Goal: Task Accomplishment & Management: Complete application form

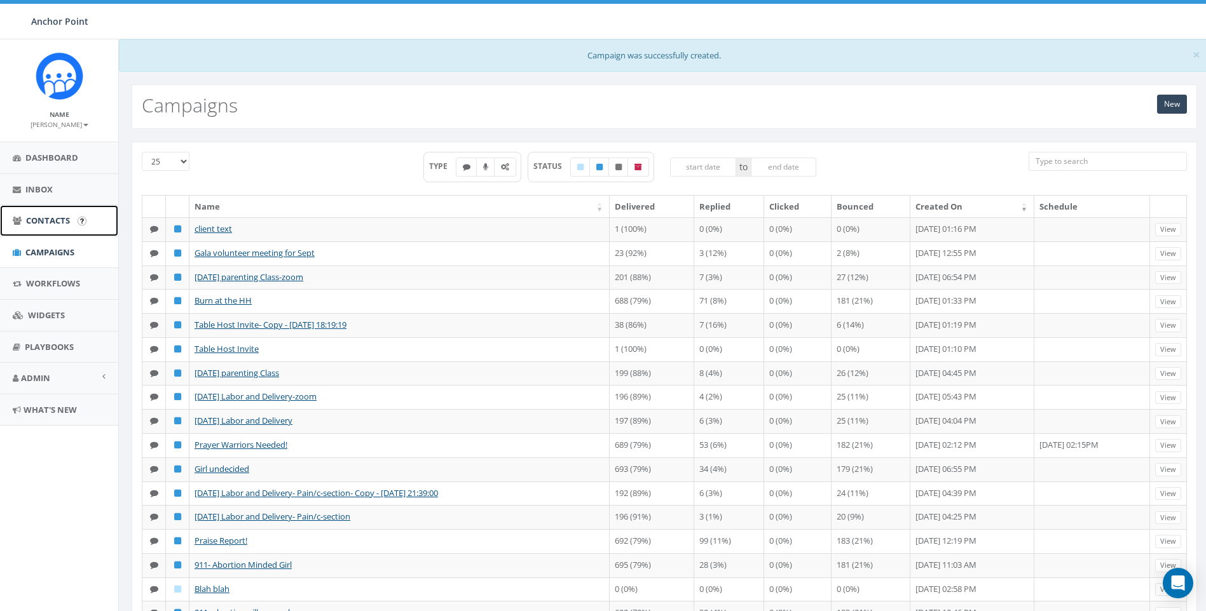
click at [55, 213] on link "Contacts" at bounding box center [59, 220] width 118 height 31
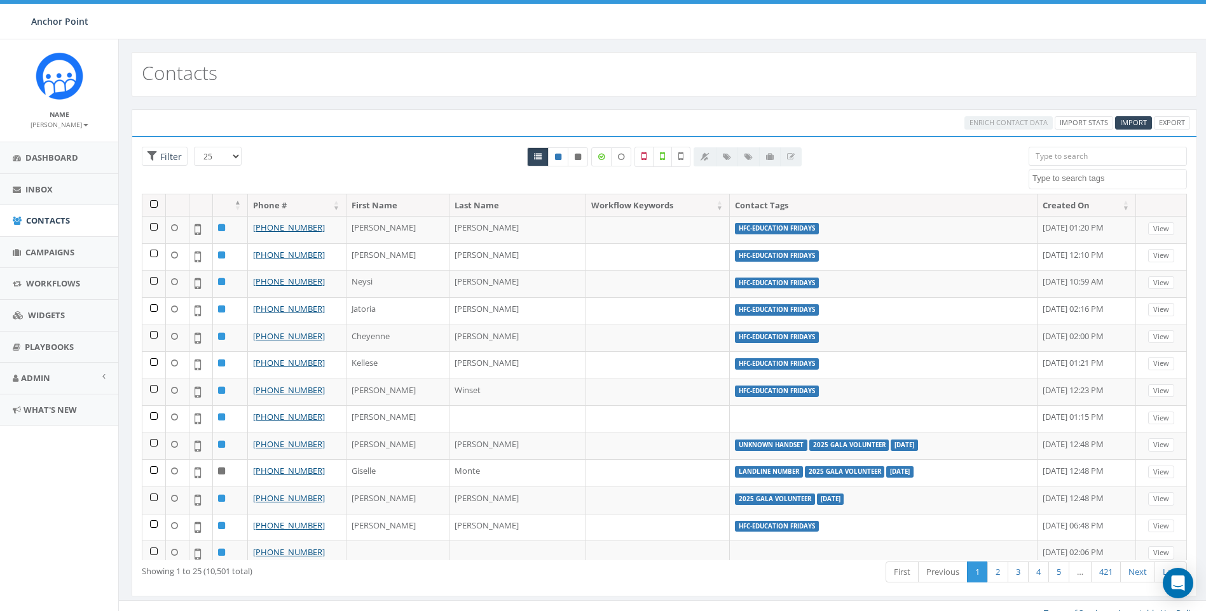
select select
click at [1130, 120] on span "Import" at bounding box center [1133, 123] width 27 height 10
select select
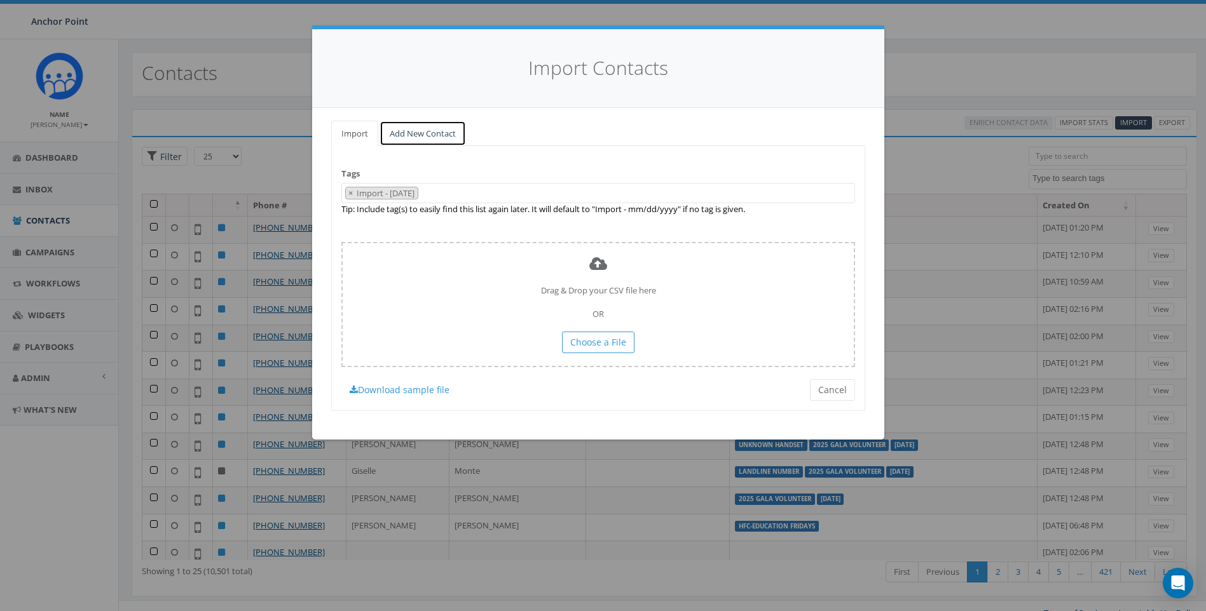
click at [420, 133] on link "Add New Contact" at bounding box center [422, 134] width 86 height 26
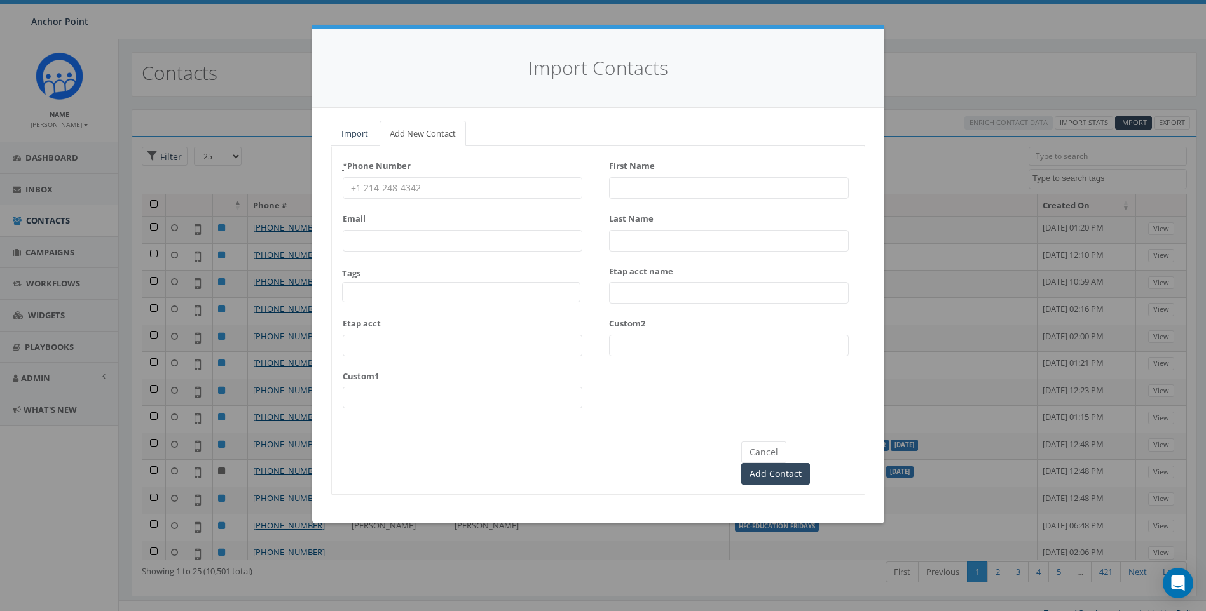
click at [420, 188] on input "* Phone Number" at bounding box center [463, 188] width 240 height 22
type input "832-316-1988"
click at [632, 196] on input "First Name" at bounding box center [729, 188] width 240 height 22
drag, startPoint x: 684, startPoint y: 190, endPoint x: 642, endPoint y: 193, distance: 42.0
click at [642, 193] on input "Maria Moya" at bounding box center [729, 188] width 240 height 22
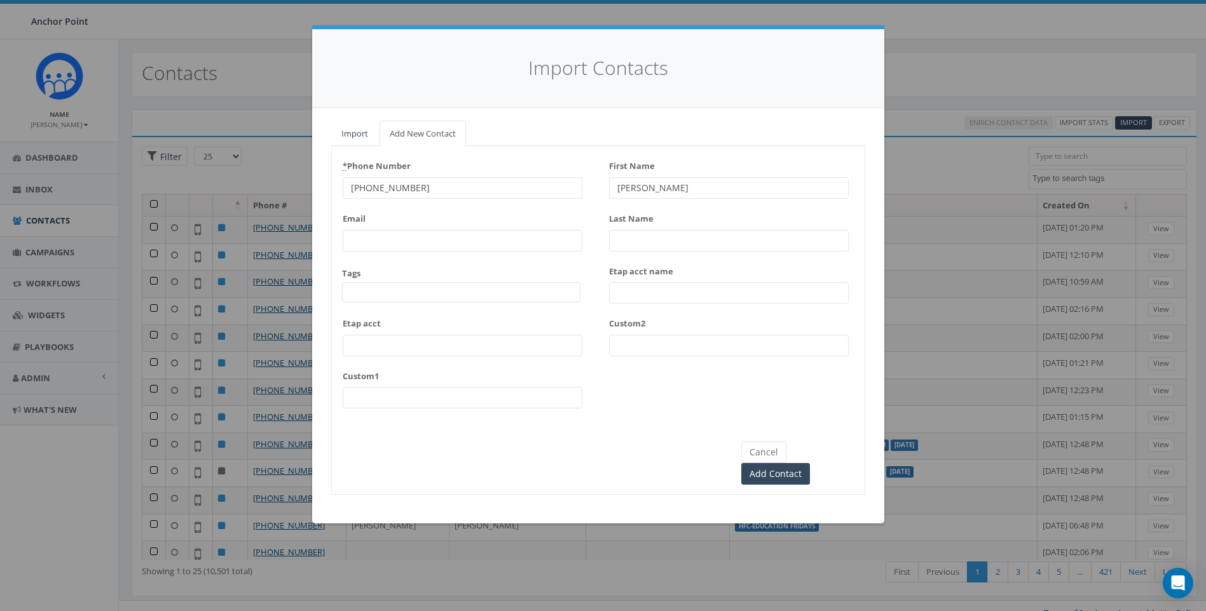
type input "[PERSON_NAME]"
click at [647, 236] on input "Last Name" at bounding box center [729, 241] width 240 height 22
type input "moya"
click at [479, 292] on span at bounding box center [461, 292] width 238 height 20
type textarea "HFC"
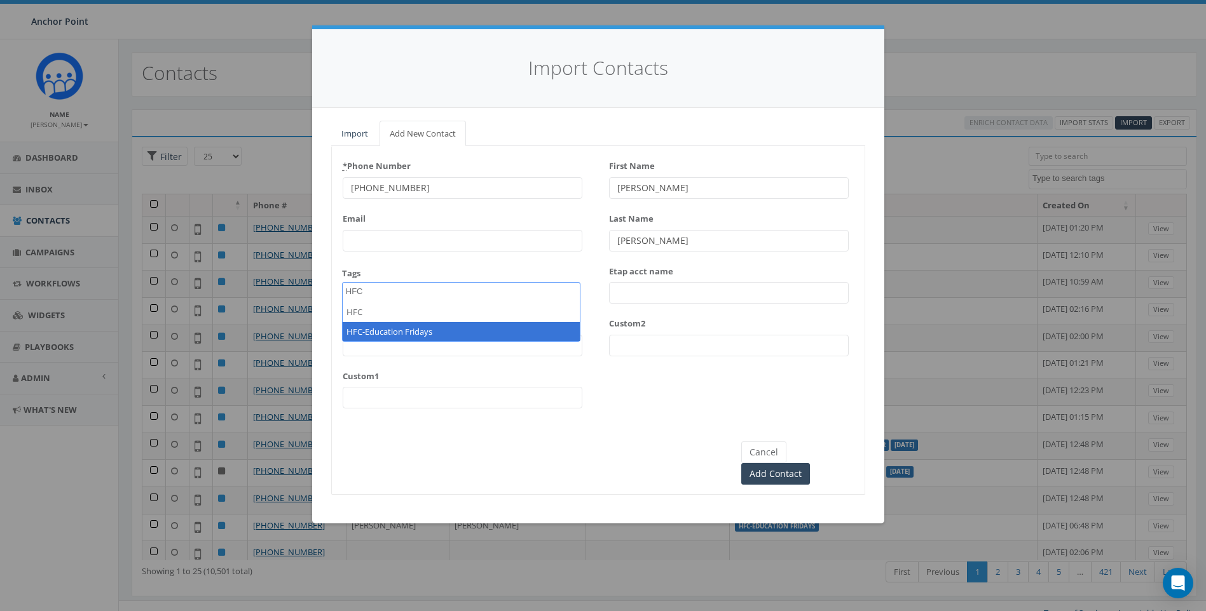
select select "HFC-Education Fridays"
click at [625, 238] on input "moya" at bounding box center [729, 241] width 240 height 22
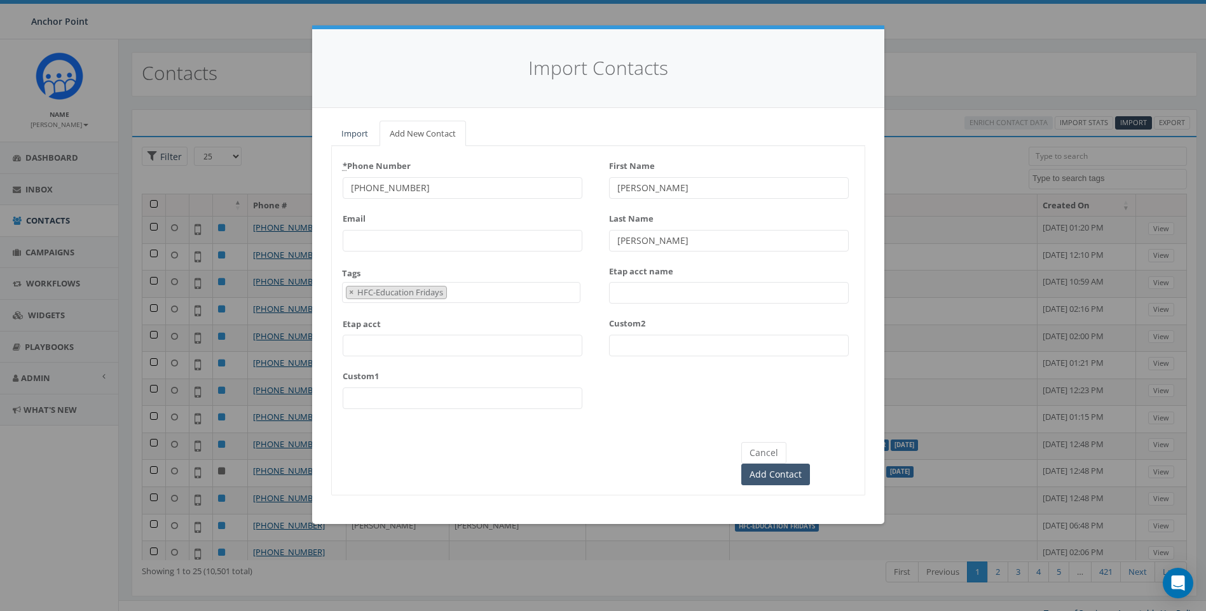
type input "[PERSON_NAME]"
click at [810, 464] on input "Add Contact" at bounding box center [775, 475] width 69 height 22
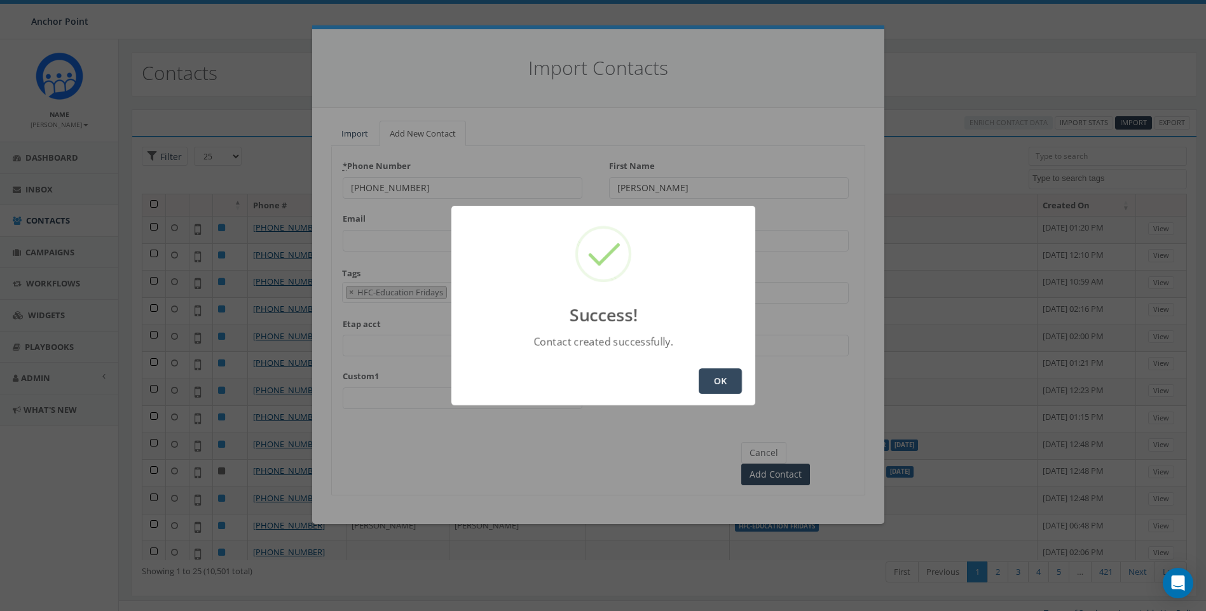
click at [725, 379] on button "OK" at bounding box center [720, 381] width 43 height 25
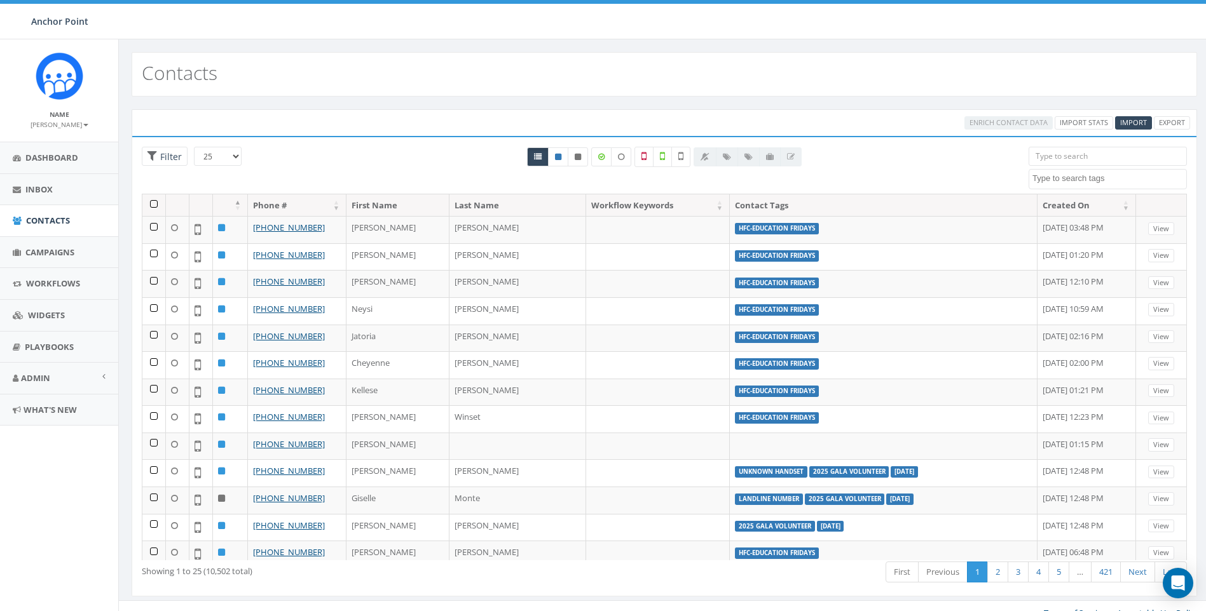
select select
drag, startPoint x: 0, startPoint y: 0, endPoint x: 1130, endPoint y: 126, distance: 1137.1
click at [1130, 126] on span "Import" at bounding box center [1133, 123] width 27 height 10
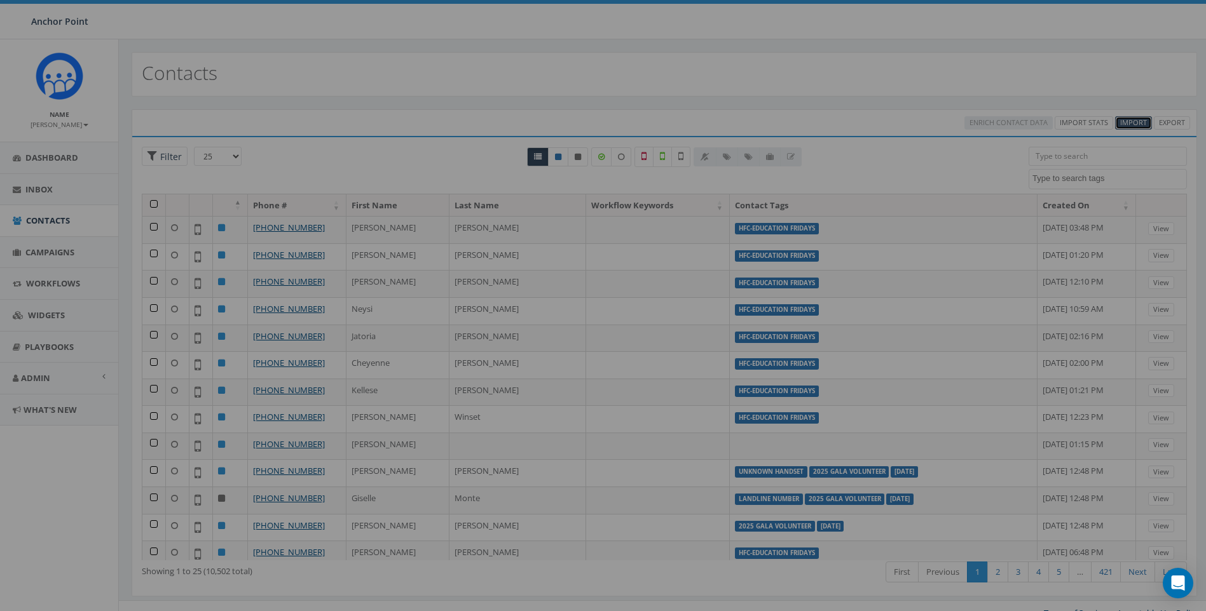
select select
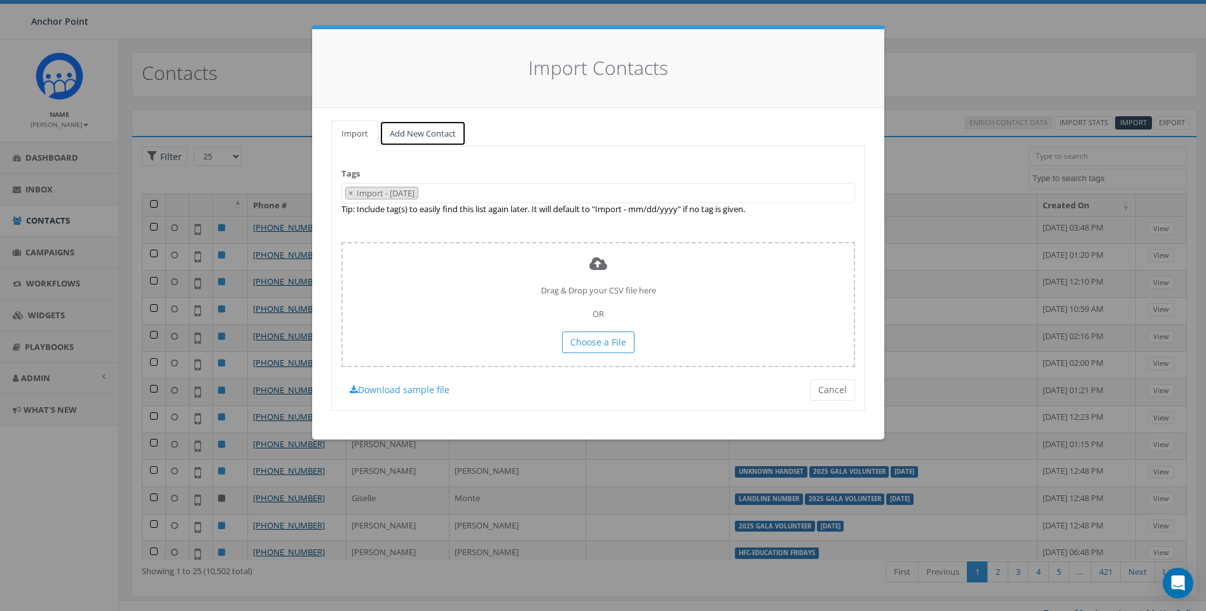
click at [437, 135] on link "Add New Contact" at bounding box center [422, 134] width 86 height 26
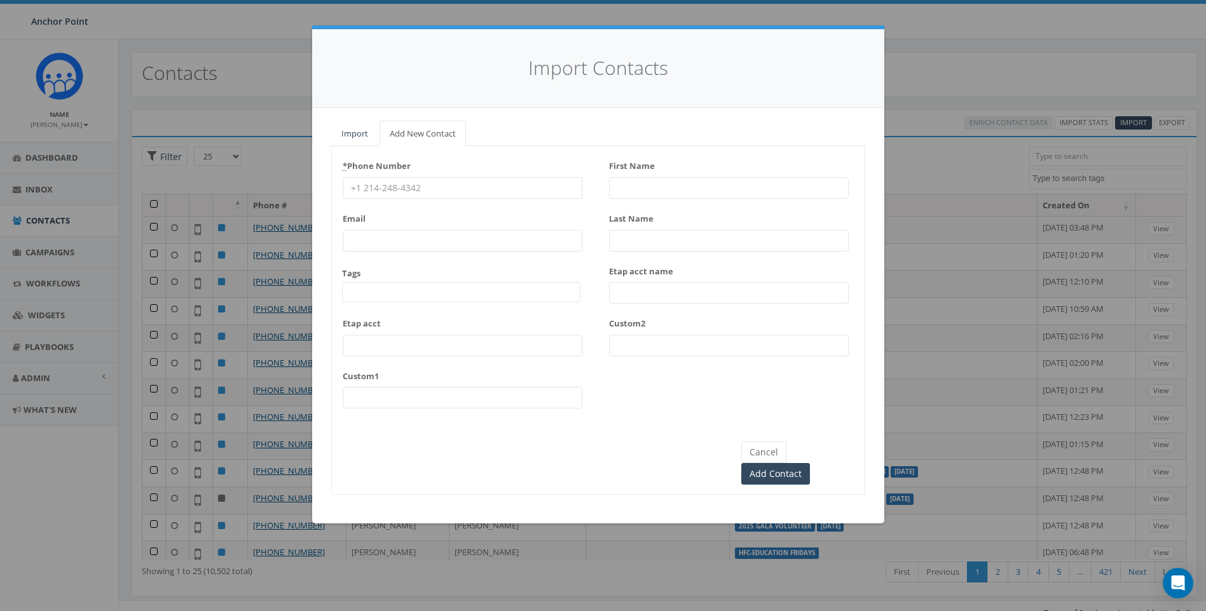
click at [673, 189] on input "First Name" at bounding box center [729, 188] width 240 height 22
type input "[PERSON_NAME]"
click at [397, 191] on input "* Phone Number" at bounding box center [463, 188] width 240 height 22
type input "713-240-0343"
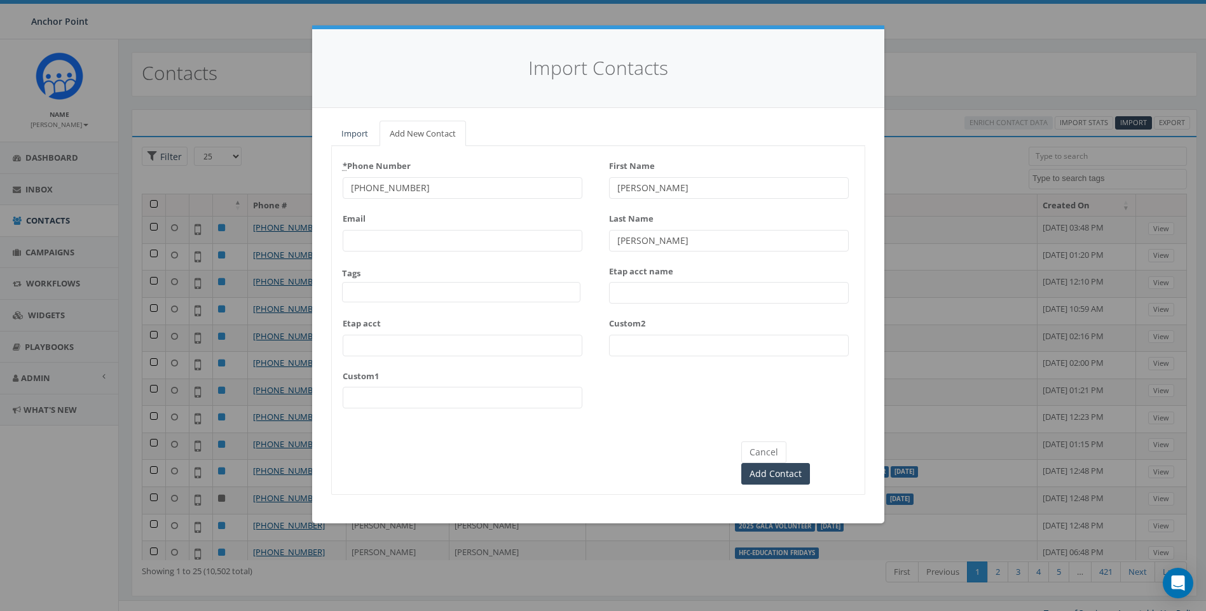
click at [478, 294] on span at bounding box center [461, 292] width 238 height 20
type textarea "hfc"
select select "HFC-Education Fridays"
click at [810, 464] on input "Add Contact" at bounding box center [775, 475] width 69 height 22
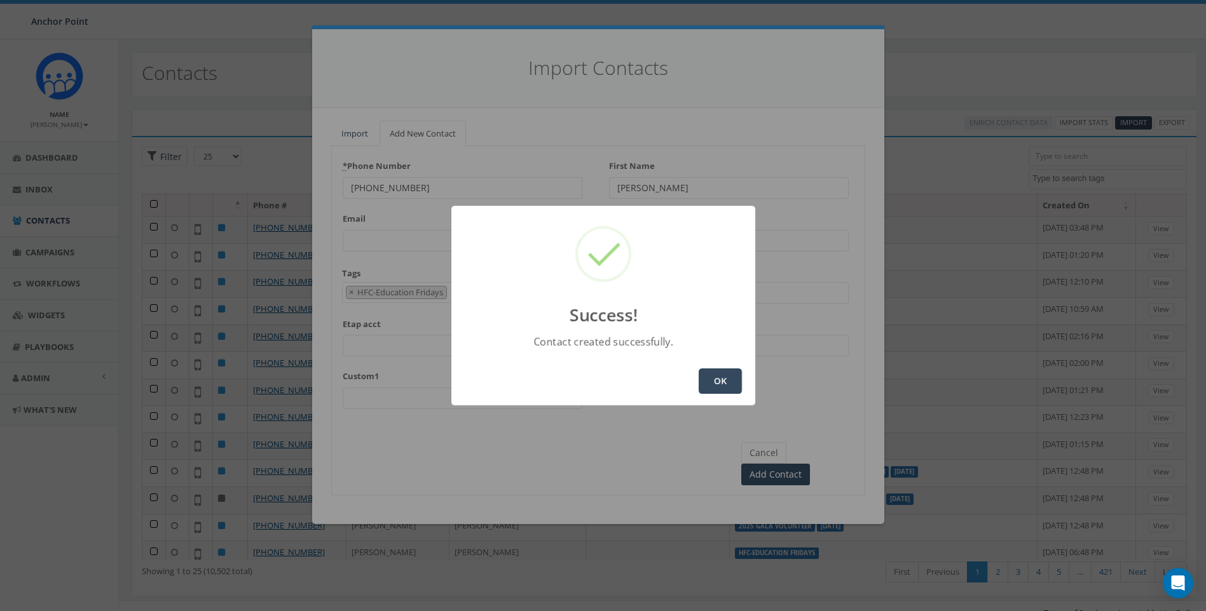
click at [725, 378] on button "OK" at bounding box center [720, 381] width 43 height 25
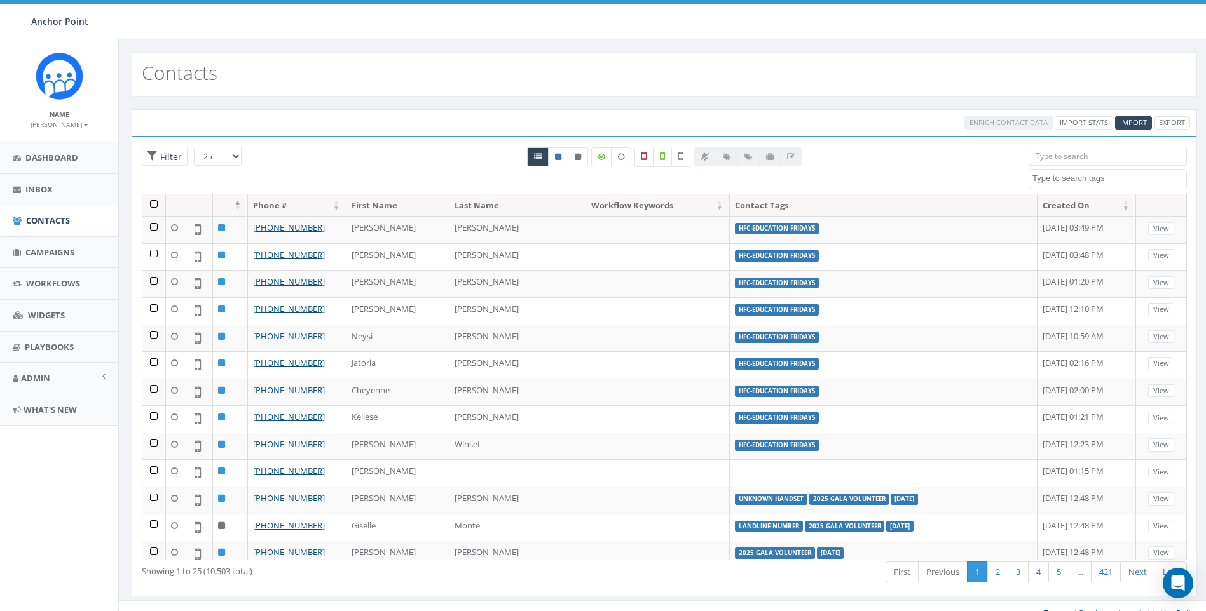
select select
click at [437, 63] on div "Contacts" at bounding box center [664, 74] width 1065 height 44
